Goal: Task Accomplishment & Management: Use online tool/utility

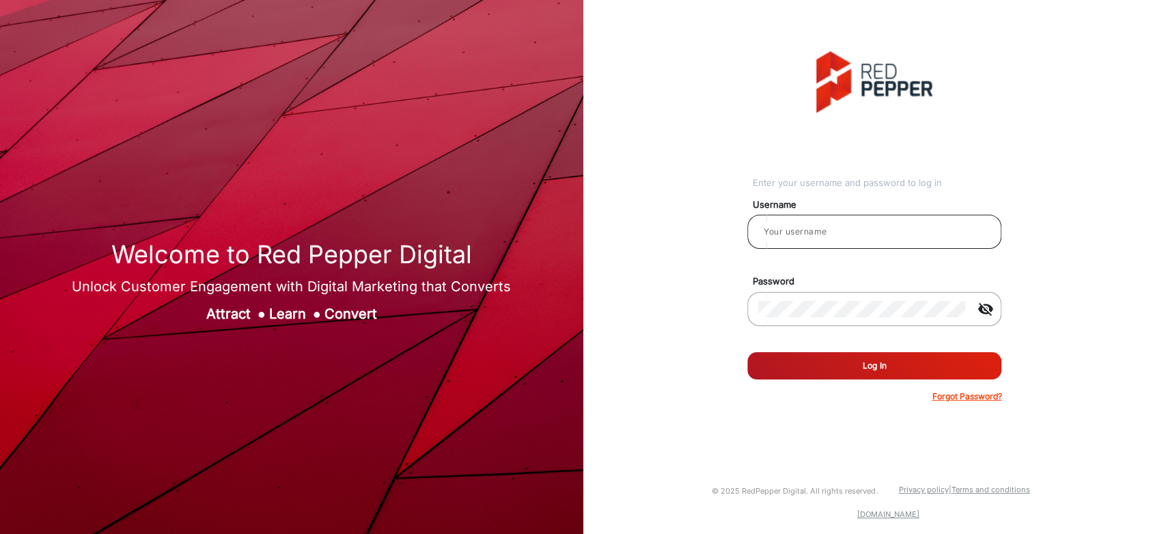
click at [812, 232] on input "email" at bounding box center [874, 231] width 232 height 16
type input "[PERSON_NAME]"
click at [797, 358] on button "Log In" at bounding box center [874, 365] width 254 height 27
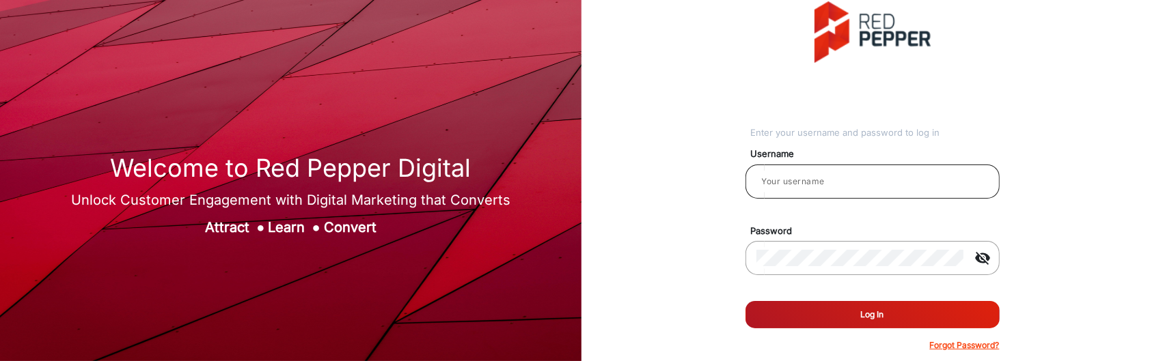
click at [801, 176] on input "email" at bounding box center [872, 182] width 232 height 16
type input "[PERSON_NAME]"
click at [890, 316] on button "Log In" at bounding box center [872, 314] width 254 height 27
click at [870, 314] on button "Log In" at bounding box center [872, 314] width 254 height 27
click at [874, 189] on input "email" at bounding box center [872, 182] width 232 height 16
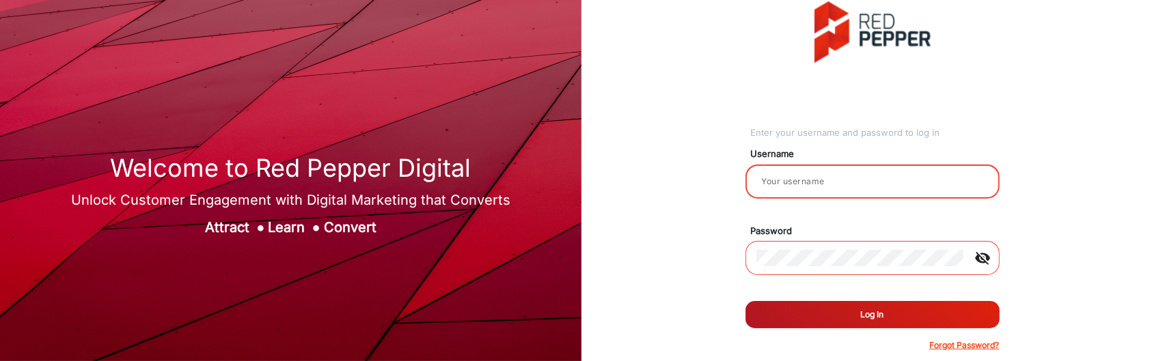
type input "[PERSON_NAME]"
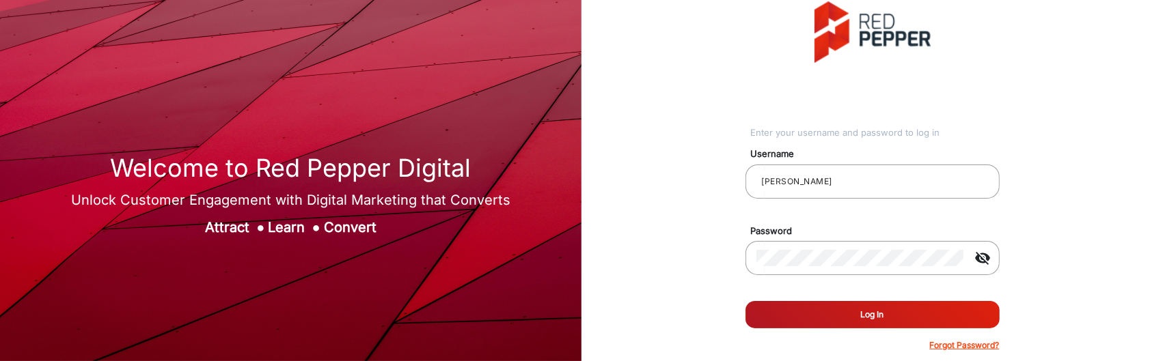
click at [879, 305] on button "Log In" at bounding box center [872, 314] width 254 height 27
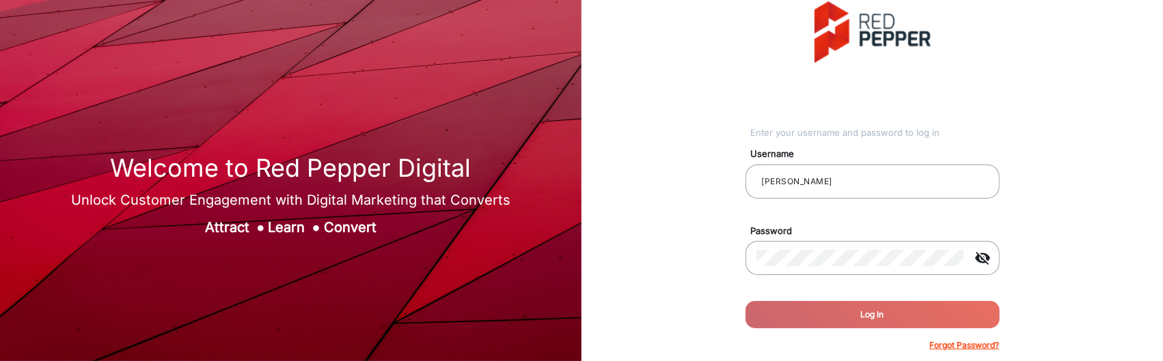
click at [744, 72] on div "Enter your username and password to log in Username saravanakumar Password visi…" at bounding box center [872, 176] width 602 height 353
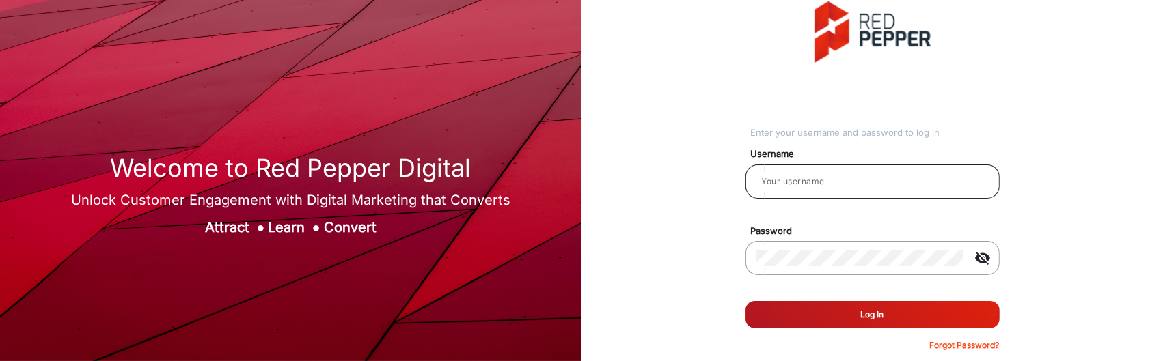
click at [797, 180] on input "email" at bounding box center [872, 182] width 232 height 16
type input "[PERSON_NAME]"
click at [869, 320] on button "Log In" at bounding box center [872, 314] width 254 height 27
